Goal: Information Seeking & Learning: Learn about a topic

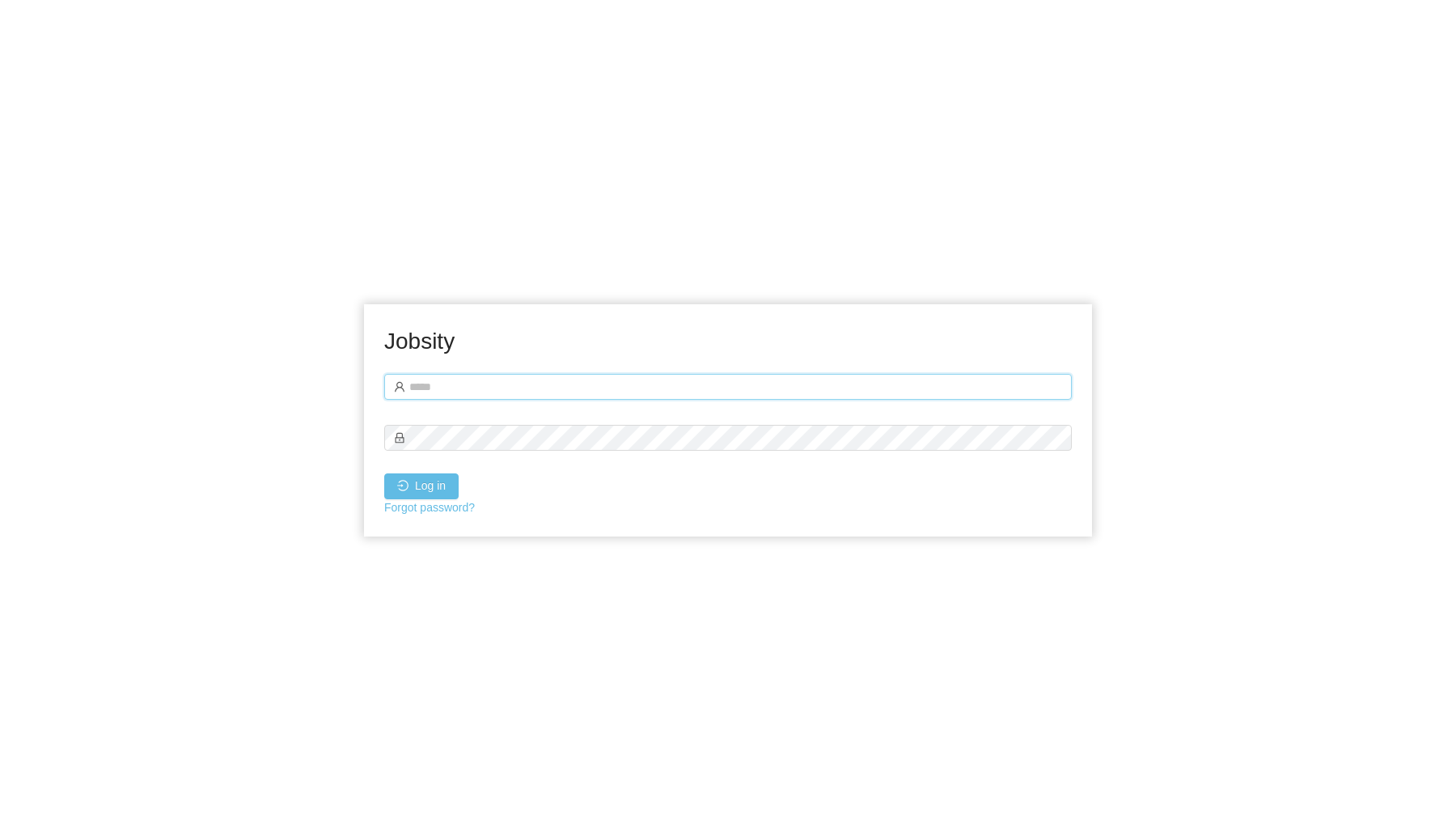
click at [591, 377] on input "text" at bounding box center [728, 386] width 688 height 26
type input "**********"
click at [440, 485] on button "Log in" at bounding box center [421, 486] width 75 height 26
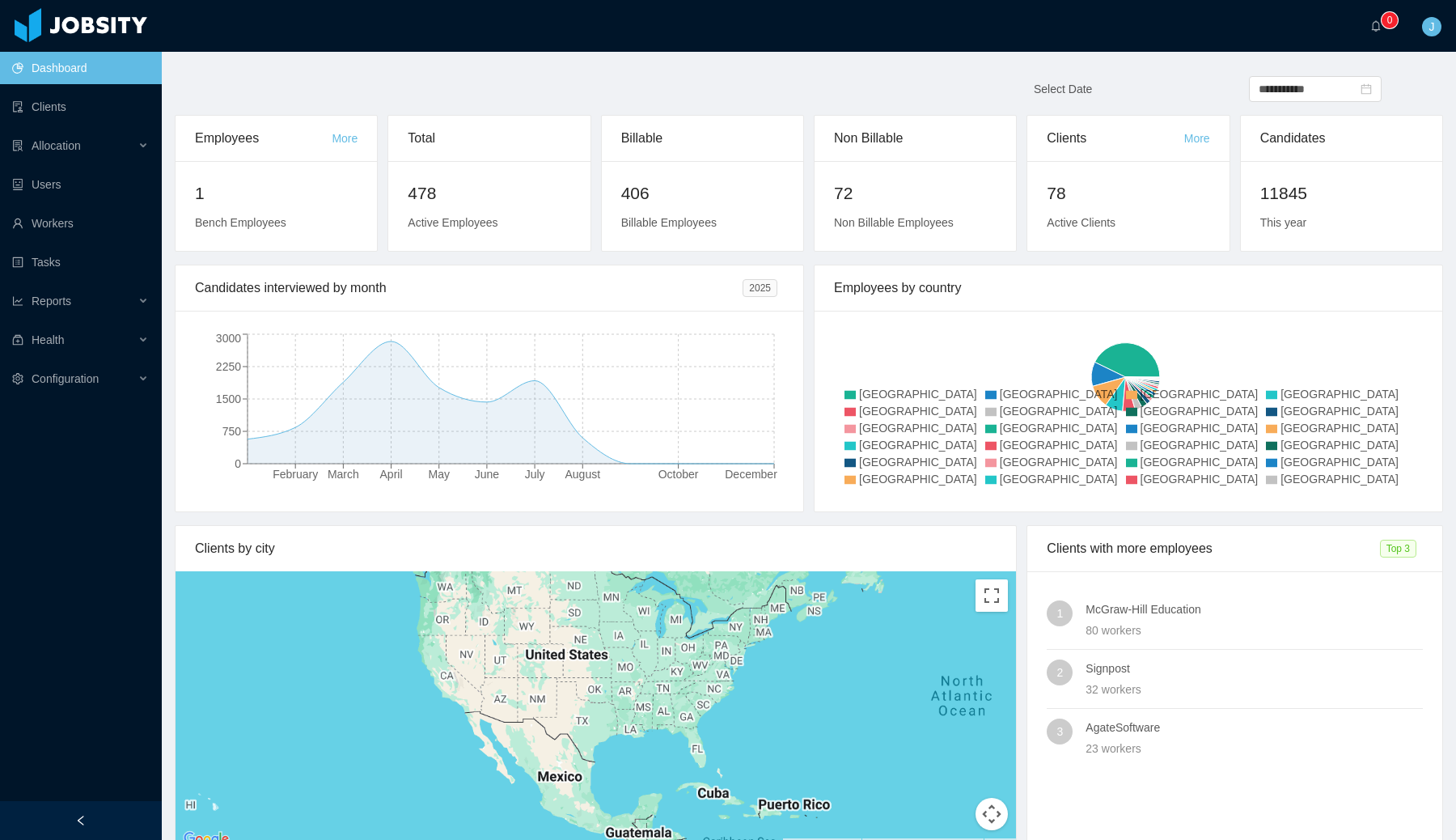
click at [1435, 29] on span "J" at bounding box center [1432, 27] width 19 height 19
click at [1402, 71] on link "Profile" at bounding box center [1392, 77] width 103 height 33
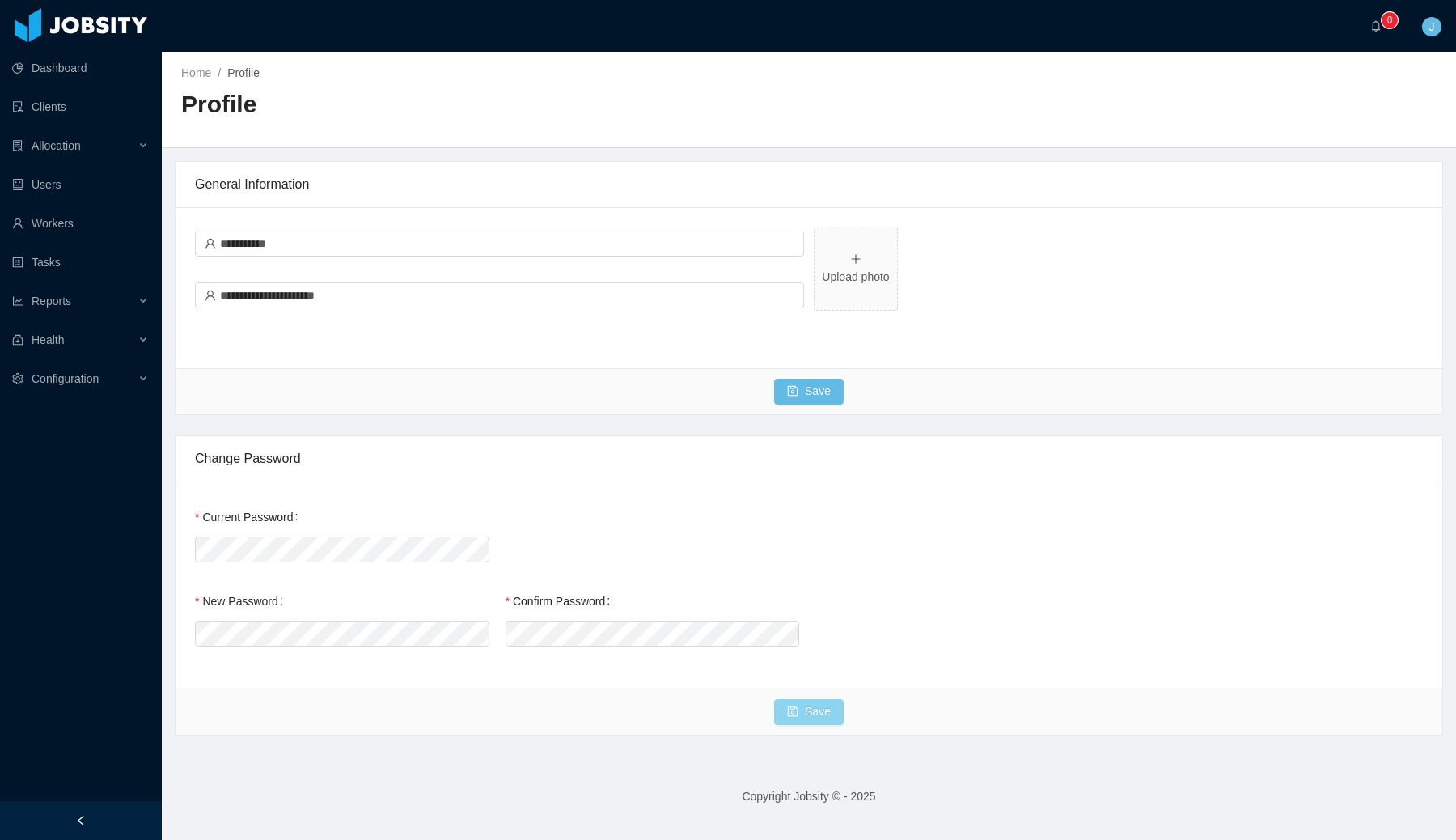
click at [815, 711] on button "Save" at bounding box center [808, 712] width 70 height 26
click at [89, 65] on link "Dashboard" at bounding box center [80, 68] width 137 height 33
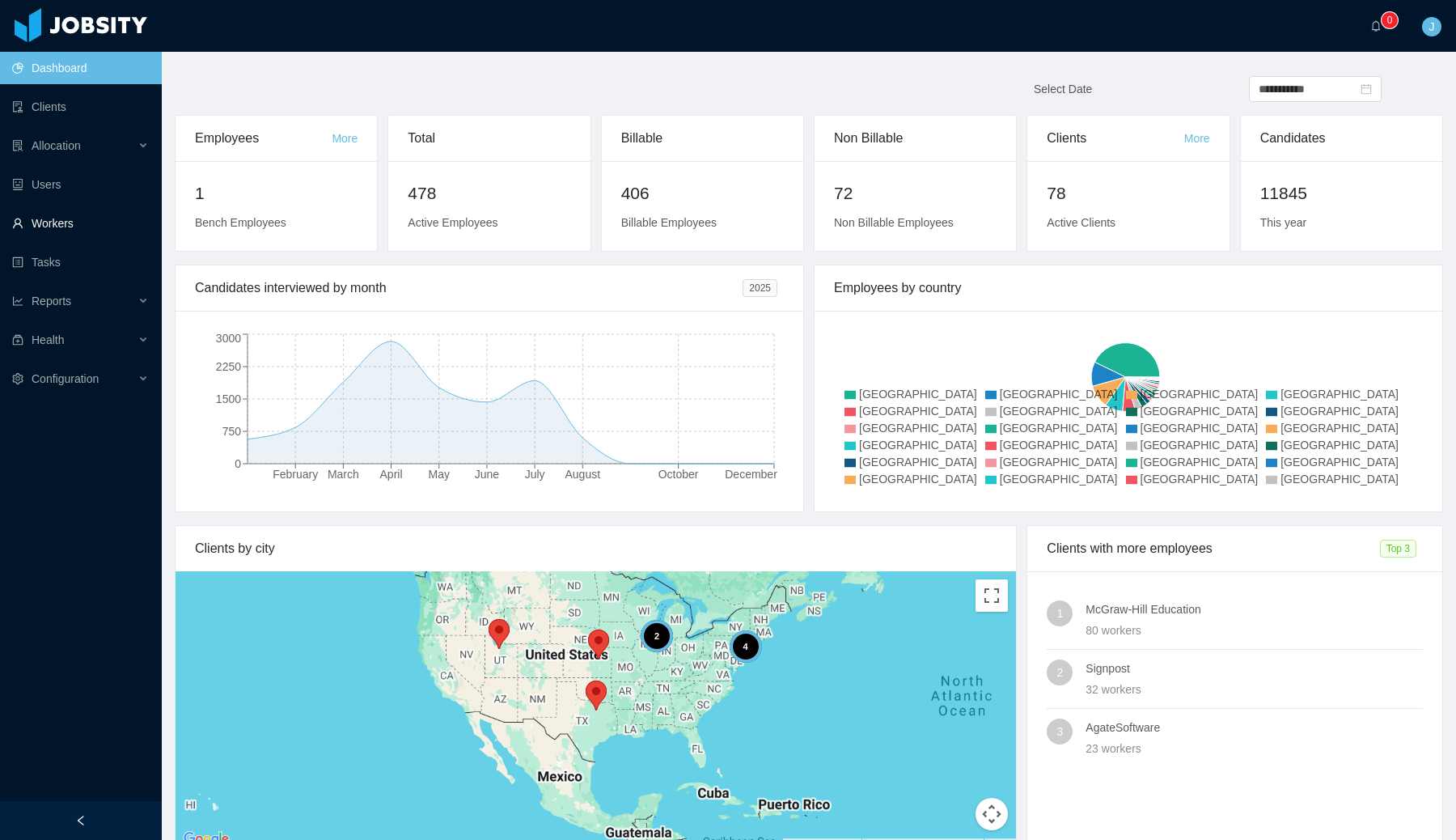
click at [52, 229] on link "Workers" at bounding box center [80, 223] width 137 height 33
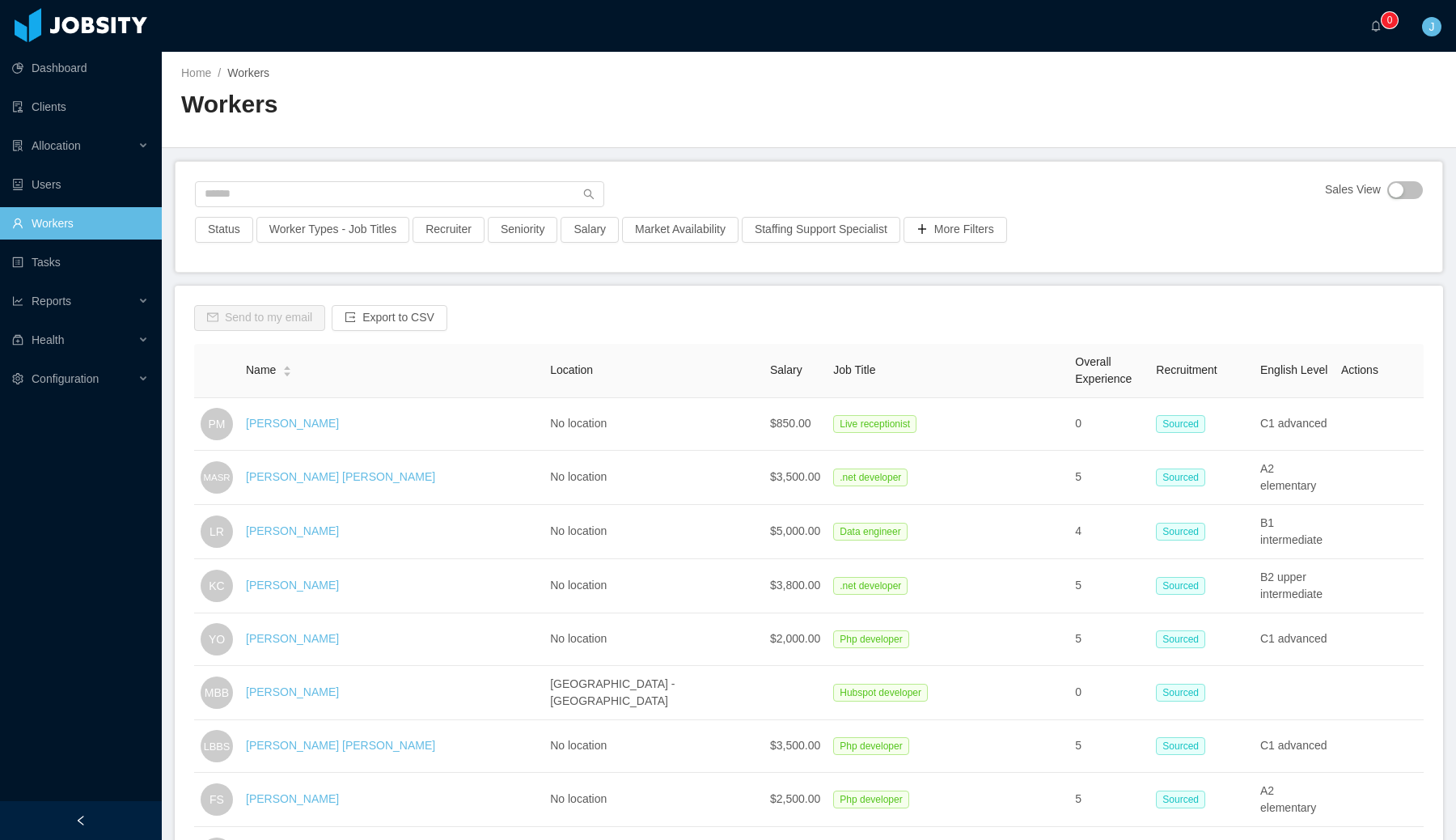
click at [770, 370] on span "Salary" at bounding box center [786, 370] width 33 height 13
click at [603, 237] on button "Salary" at bounding box center [589, 229] width 58 height 26
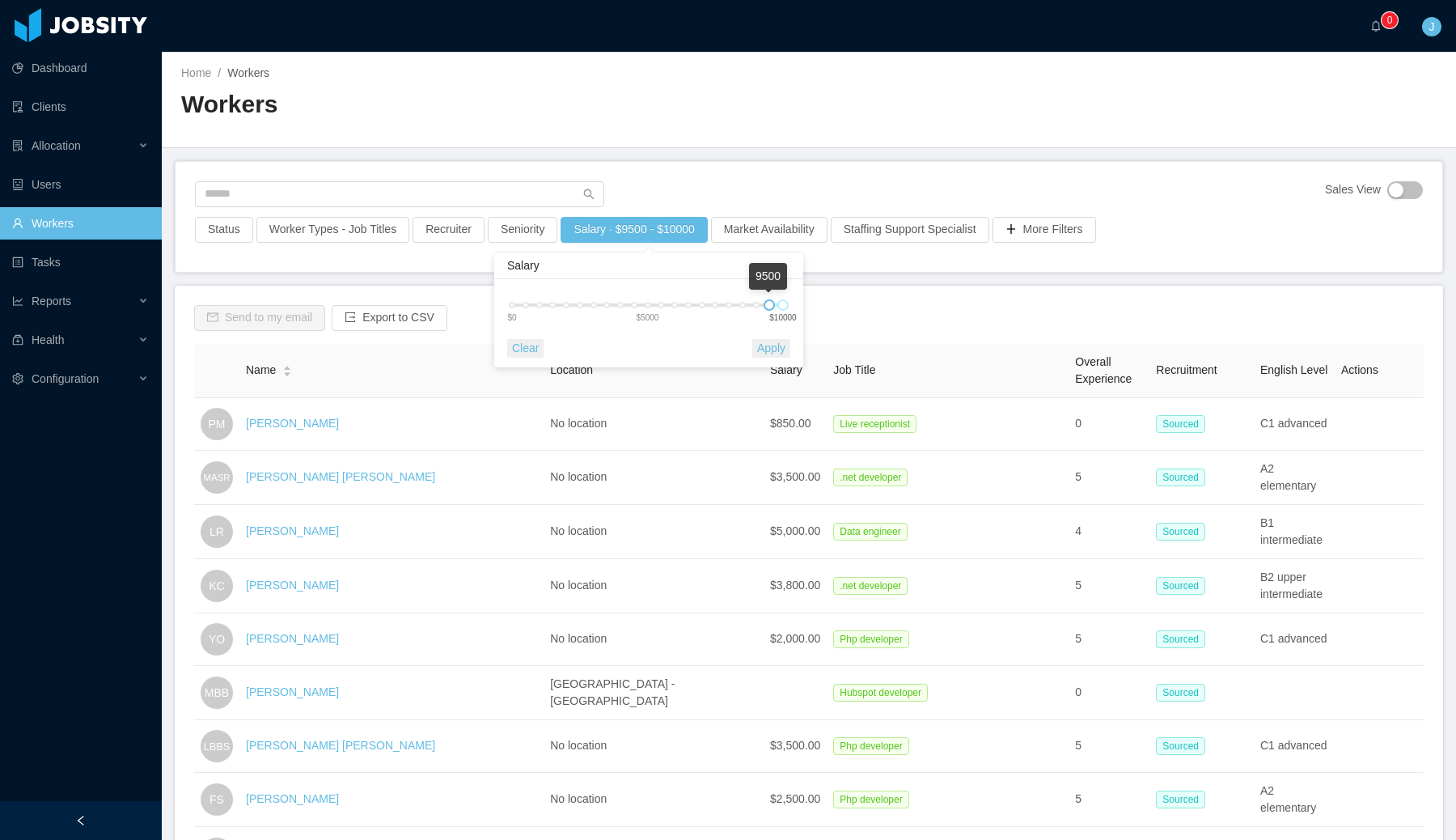
drag, startPoint x: 471, startPoint y: 305, endPoint x: 768, endPoint y: 319, distance: 297.3
click at [768, 309] on div "9500 $0 $5000 $10000" at bounding box center [648, 305] width 271 height 10
click at [760, 348] on button "Apply" at bounding box center [771, 348] width 38 height 18
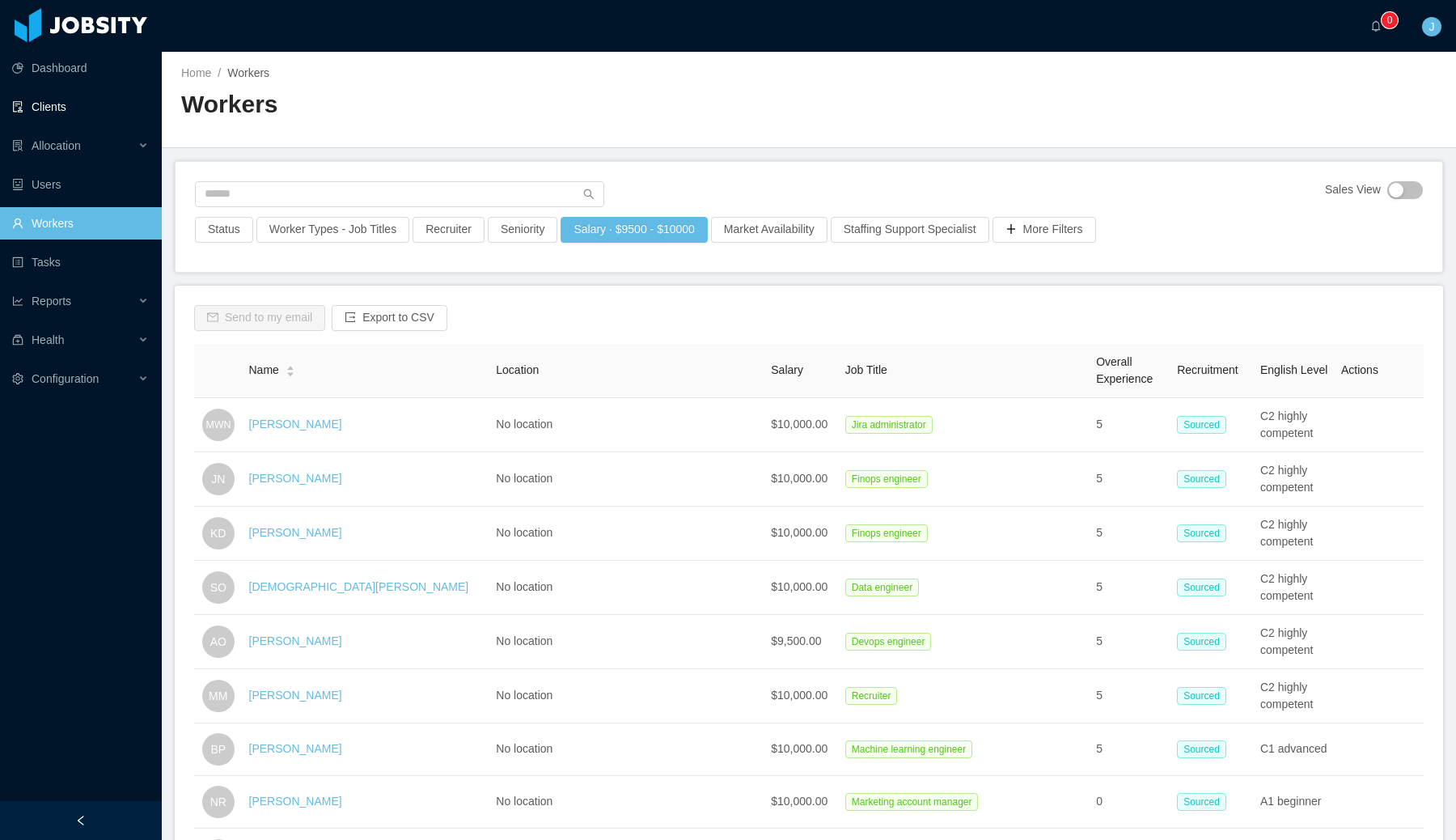
click at [50, 119] on link "Clients" at bounding box center [80, 107] width 137 height 33
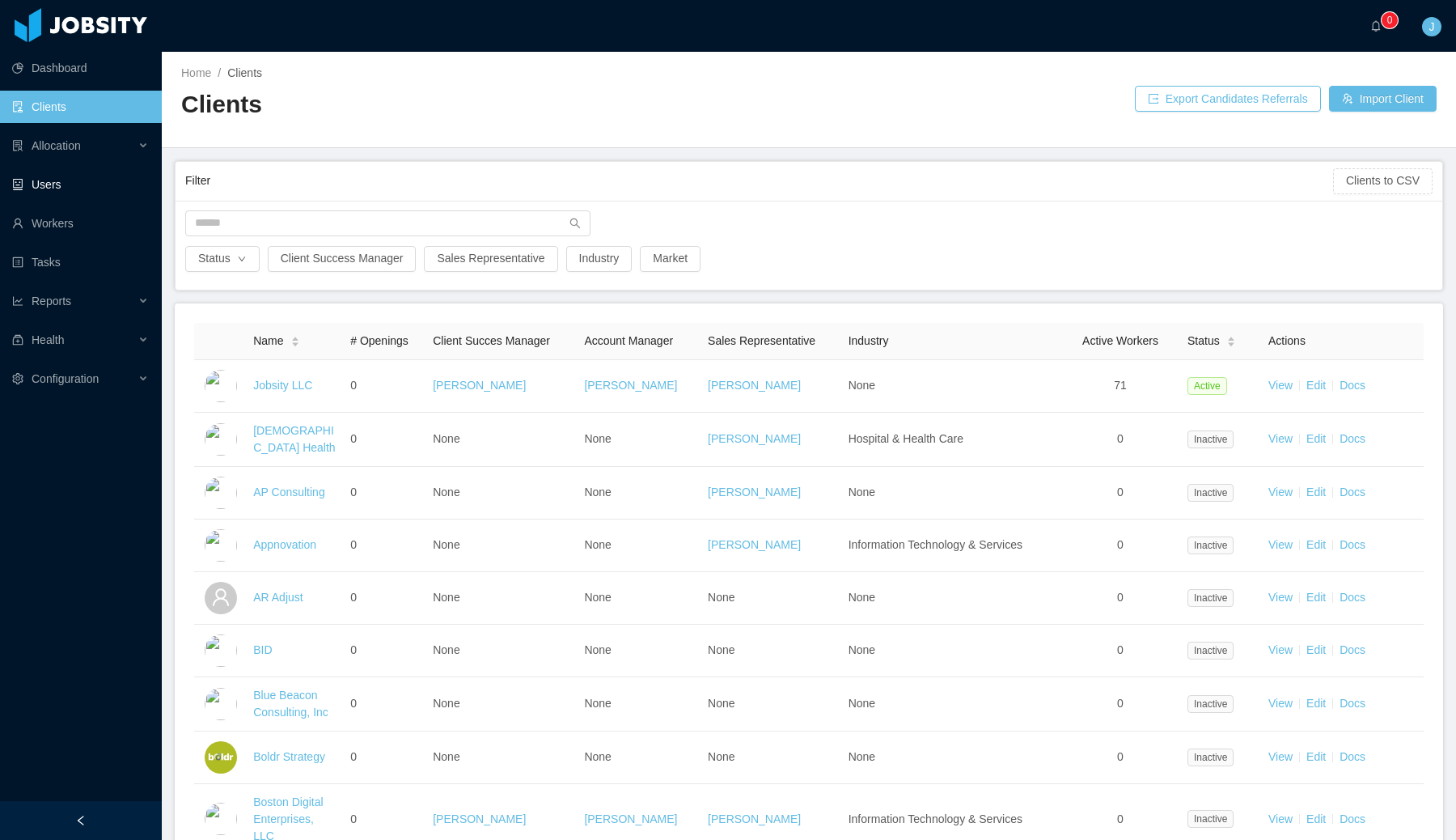
click at [71, 183] on link "Users" at bounding box center [80, 185] width 137 height 33
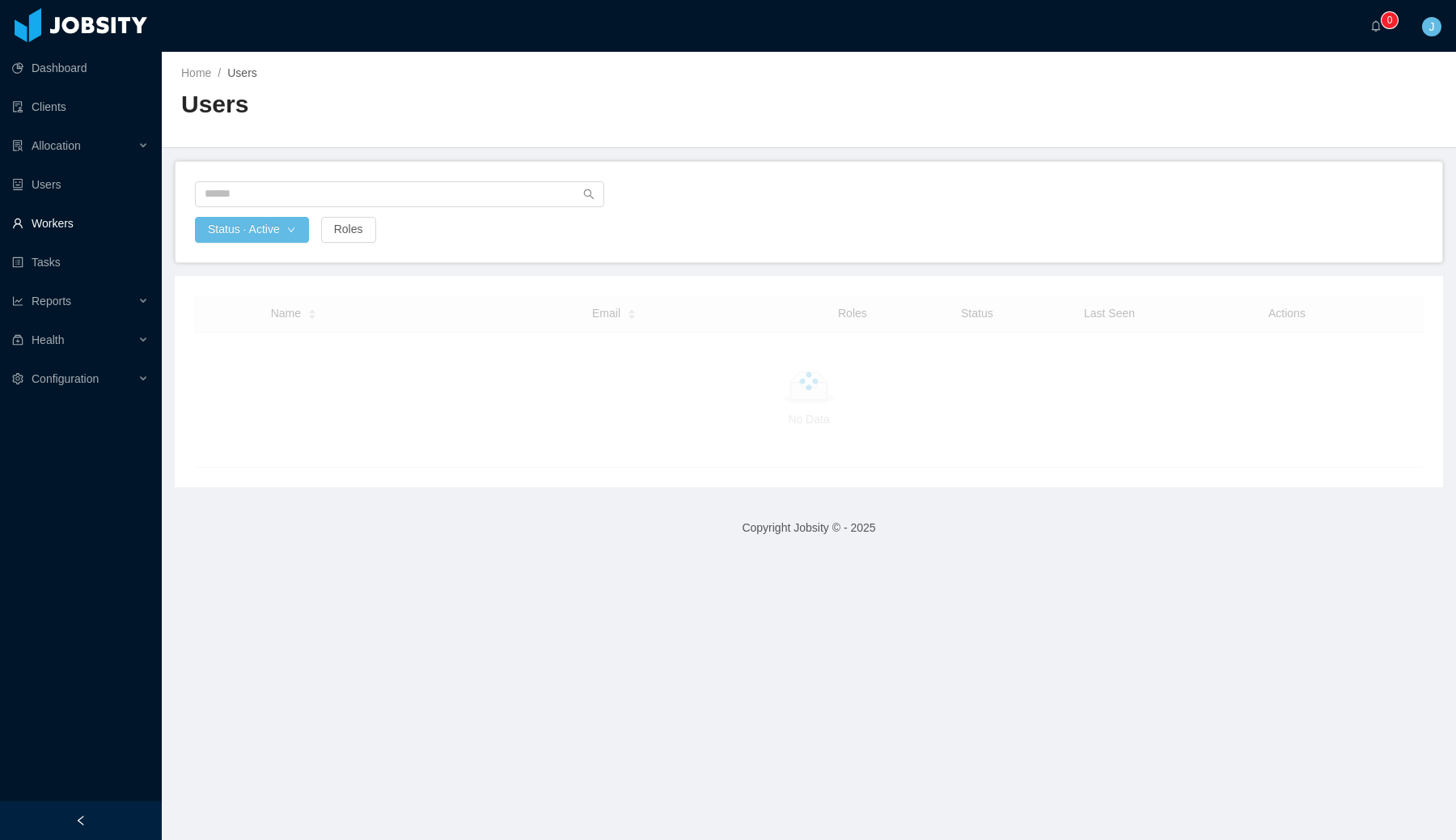
click at [80, 220] on link "Workers" at bounding box center [80, 223] width 137 height 33
